Goal: Check status: Check status

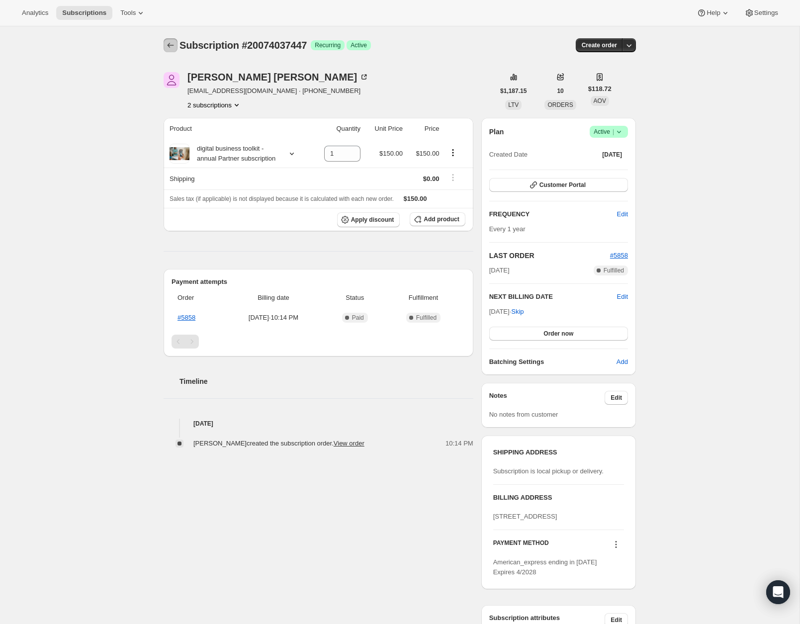
drag, startPoint x: 169, startPoint y: 48, endPoint x: 199, endPoint y: 84, distance: 46.6
click at [193, 83] on div "Subscription #20074037447. This page is ready Subscription #20074037447 Success…" at bounding box center [400, 383] width 496 height 715
click at [237, 106] on icon "Product actions" at bounding box center [237, 105] width 10 height 10
click at [214, 119] on span "19592151239" at bounding box center [199, 122] width 40 height 7
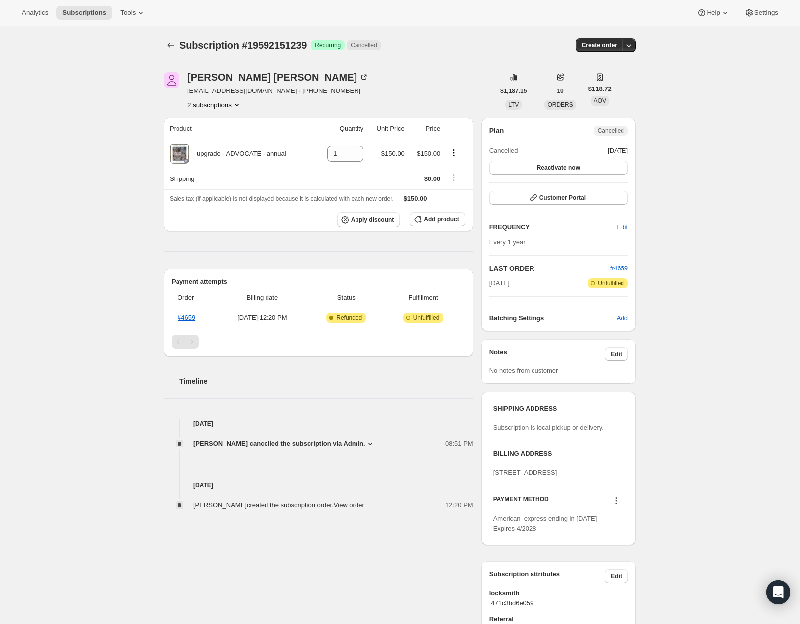
drag, startPoint x: 209, startPoint y: 105, endPoint x: 129, endPoint y: 189, distance: 116.5
click at [133, 189] on div "Subscription #19592151239. This page is ready Subscription #19592151239 Success…" at bounding box center [400, 349] width 800 height 646
click at [212, 107] on button "2 subscriptions" at bounding box center [215, 105] width 54 height 10
click at [211, 131] on div "19592151239 Info Current" at bounding box center [214, 123] width 75 height 16
click at [211, 138] on span "20074037447" at bounding box center [200, 139] width 40 height 7
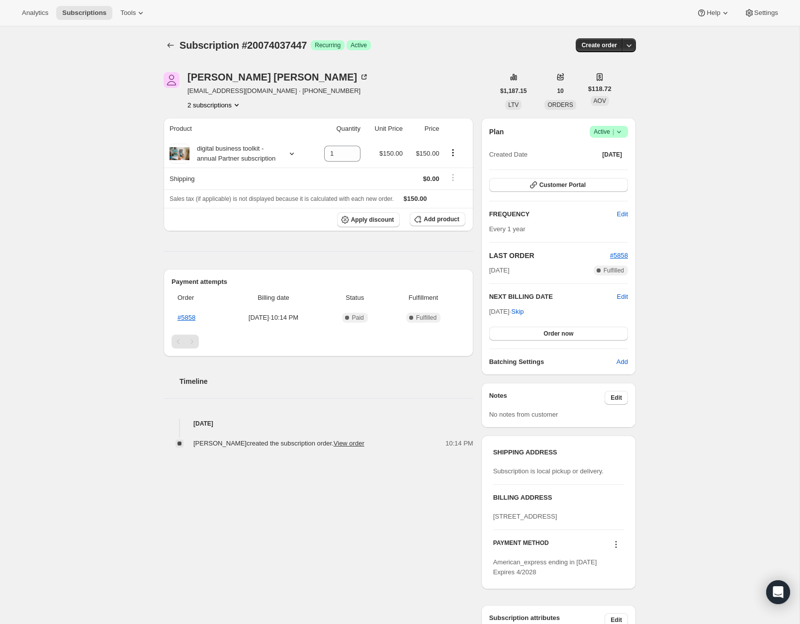
click at [215, 109] on button "2 subscriptions" at bounding box center [215, 105] width 54 height 10
click at [213, 123] on span "19592151239" at bounding box center [199, 122] width 40 height 7
